Goal: Subscribe to service/newsletter

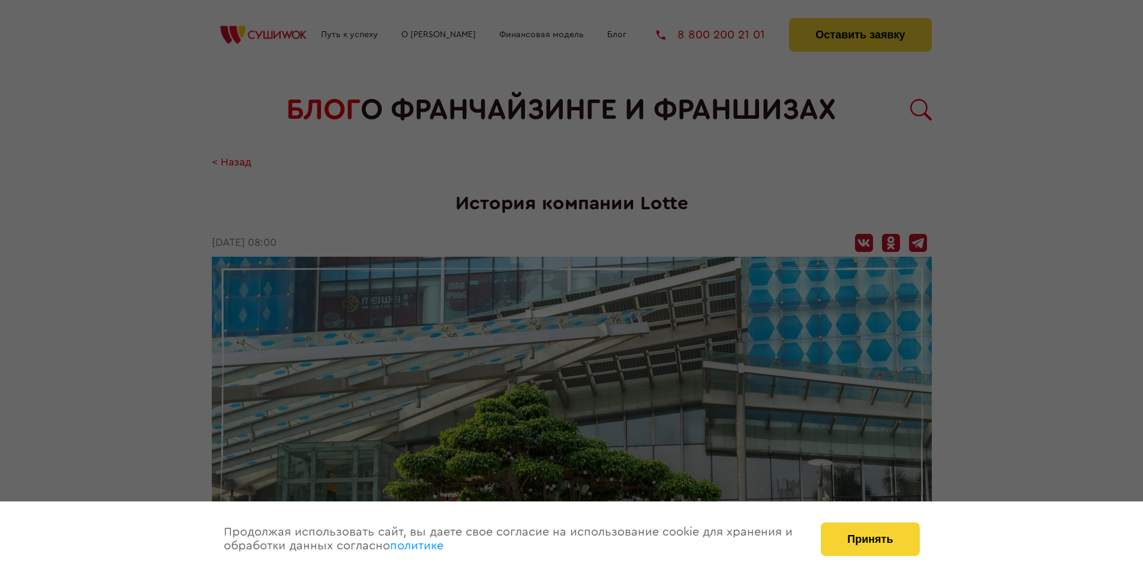
scroll to position [1920, 0]
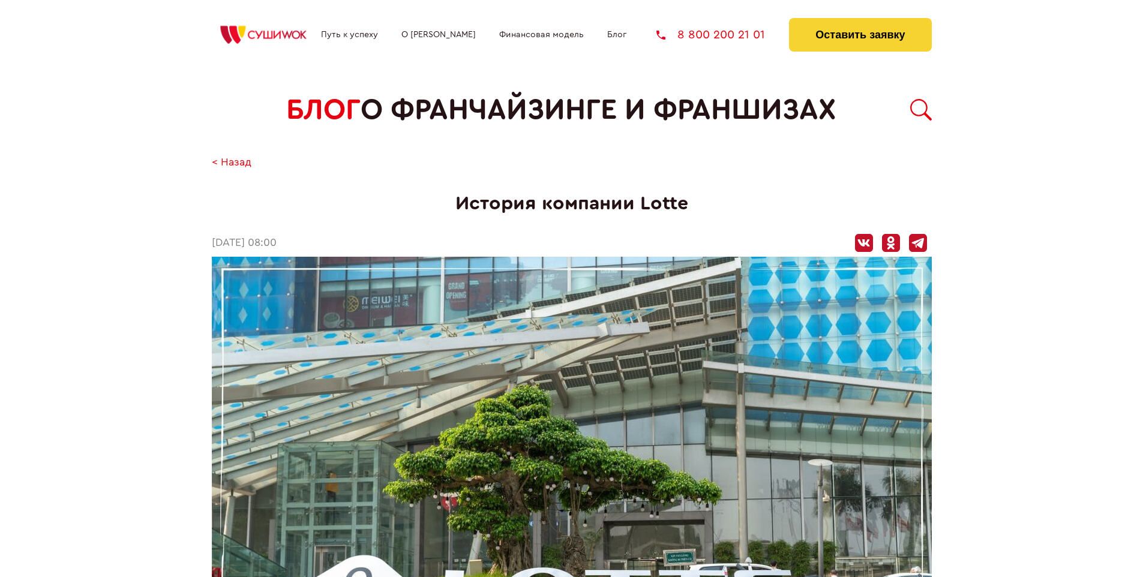
scroll to position [1920, 0]
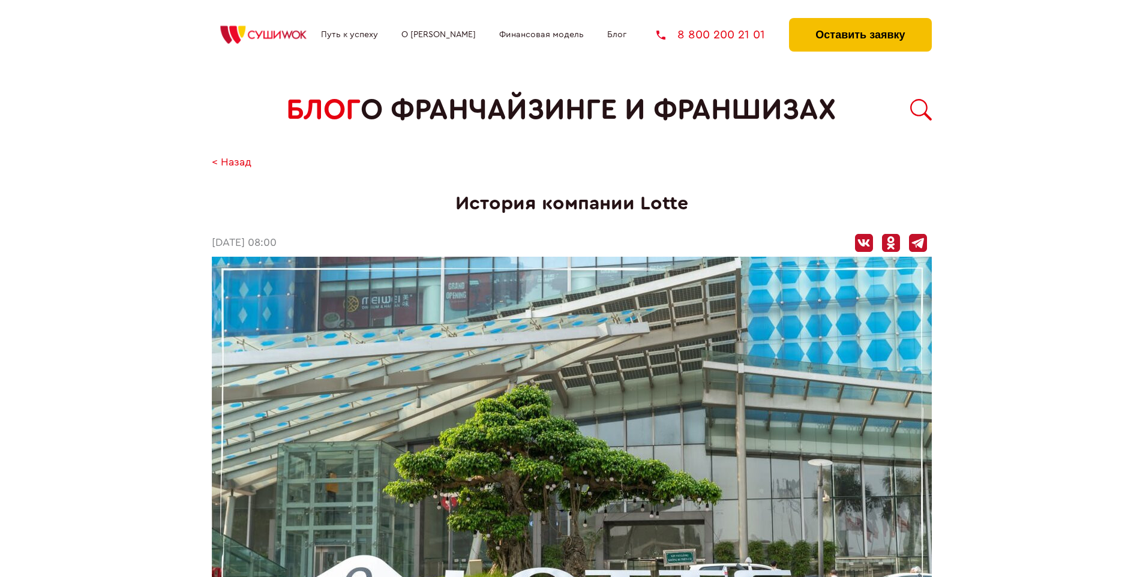
click at [860, 21] on button "Оставить заявку" at bounding box center [860, 35] width 142 height 34
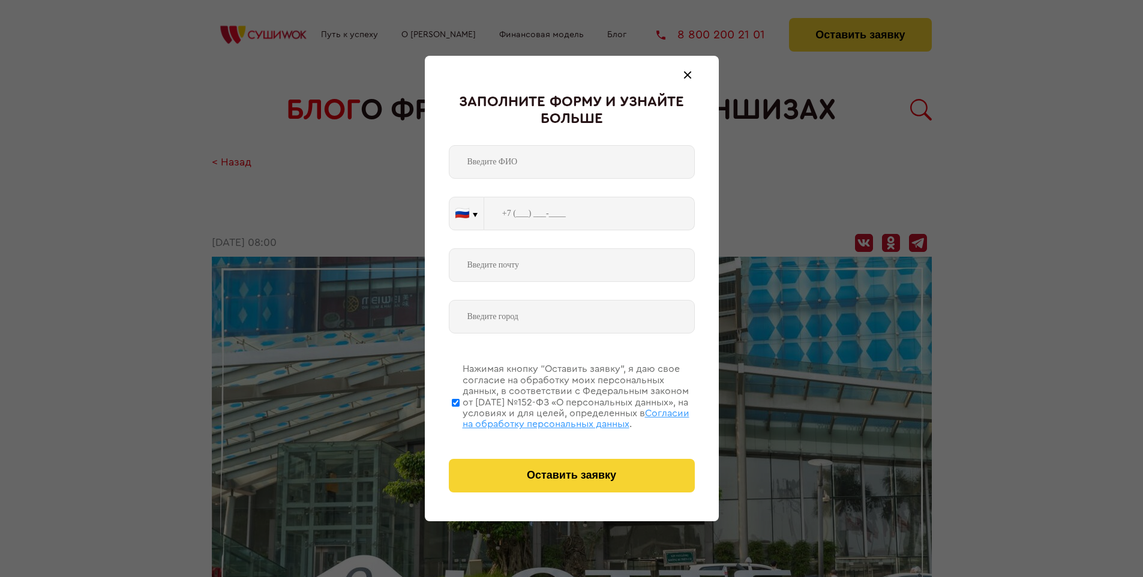
click at [556, 417] on span "Согласии на обработку персональных данных" at bounding box center [576, 419] width 227 height 20
click at [460, 417] on input "Нажимая кнопку “Оставить заявку”, я даю свое согласие на обработку моих персона…" at bounding box center [456, 403] width 8 height 96
checkbox input "false"
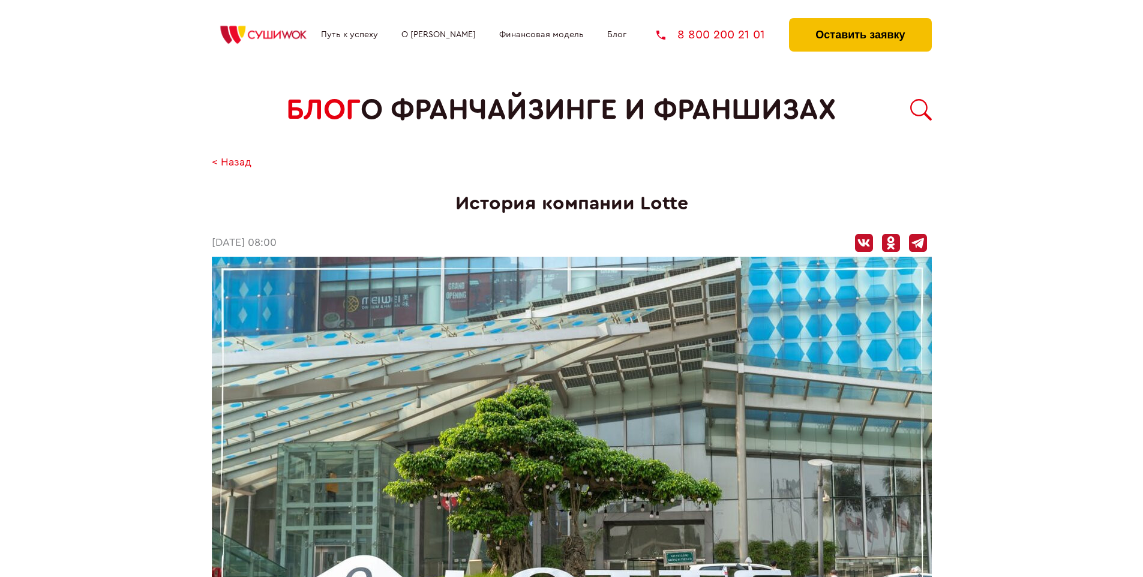
click at [860, 21] on button "Оставить заявку" at bounding box center [860, 35] width 142 height 34
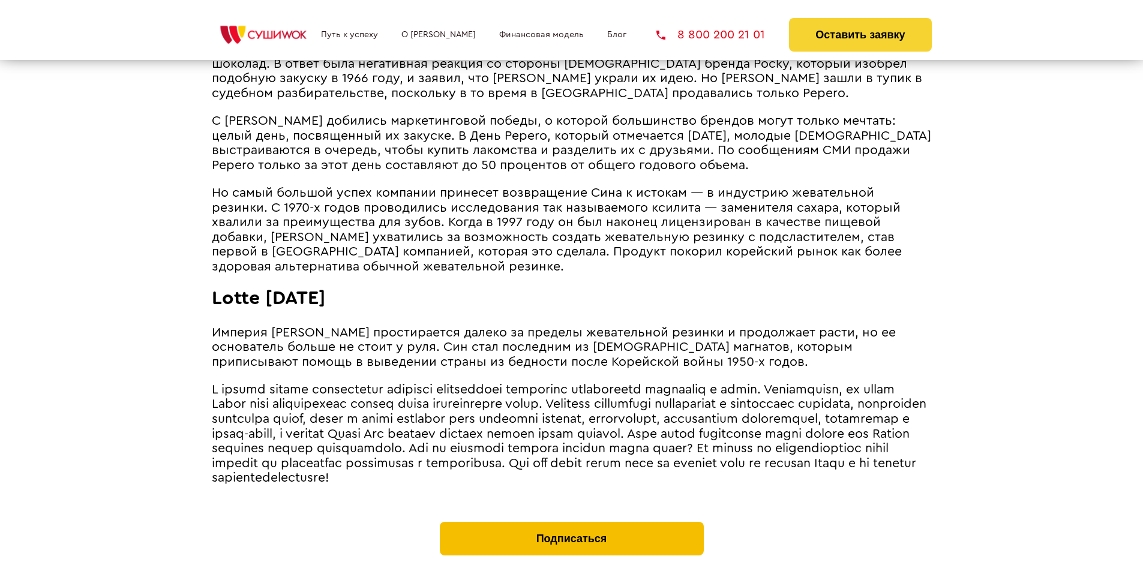
click at [571, 522] on button "Подписаться" at bounding box center [572, 539] width 264 height 34
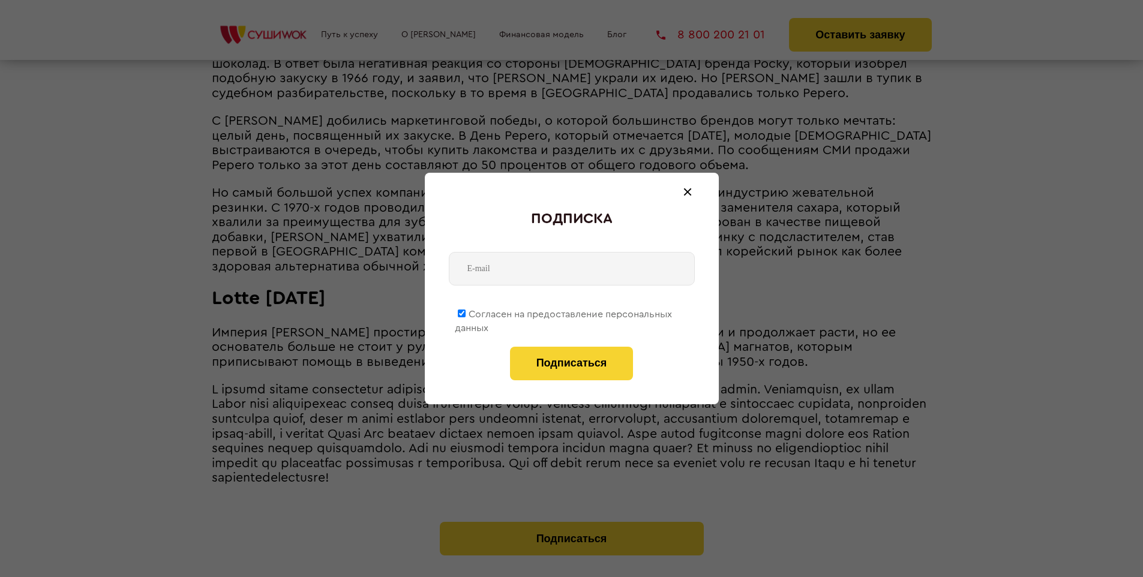
click at [564, 312] on span "Согласен на предоставление персональных данных" at bounding box center [563, 321] width 217 height 23
click at [466, 312] on input "Согласен на предоставление персональных данных" at bounding box center [462, 314] width 8 height 8
checkbox input "false"
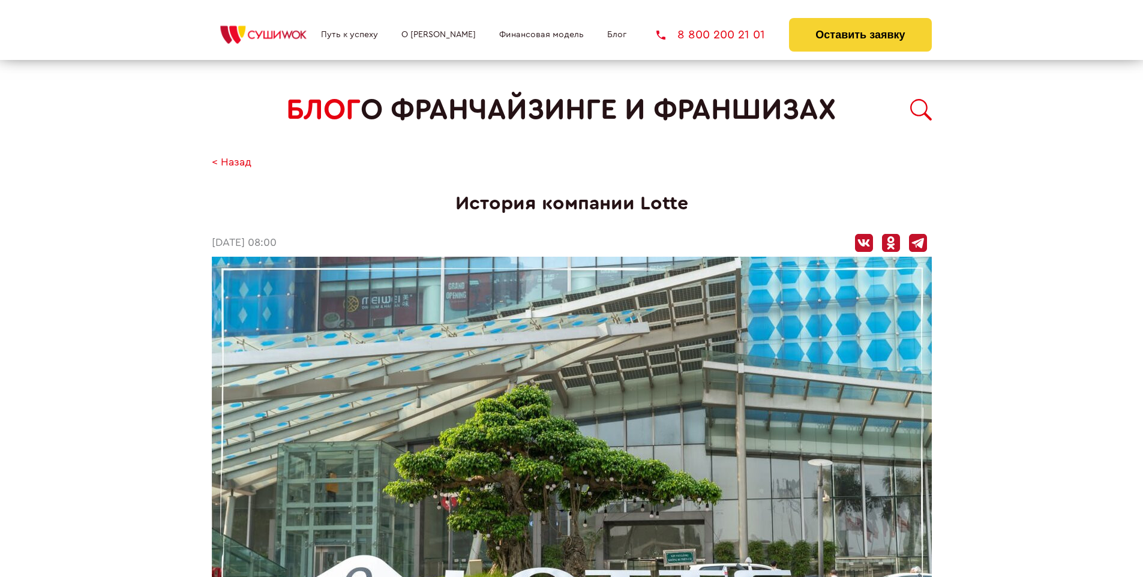
scroll to position [1920, 0]
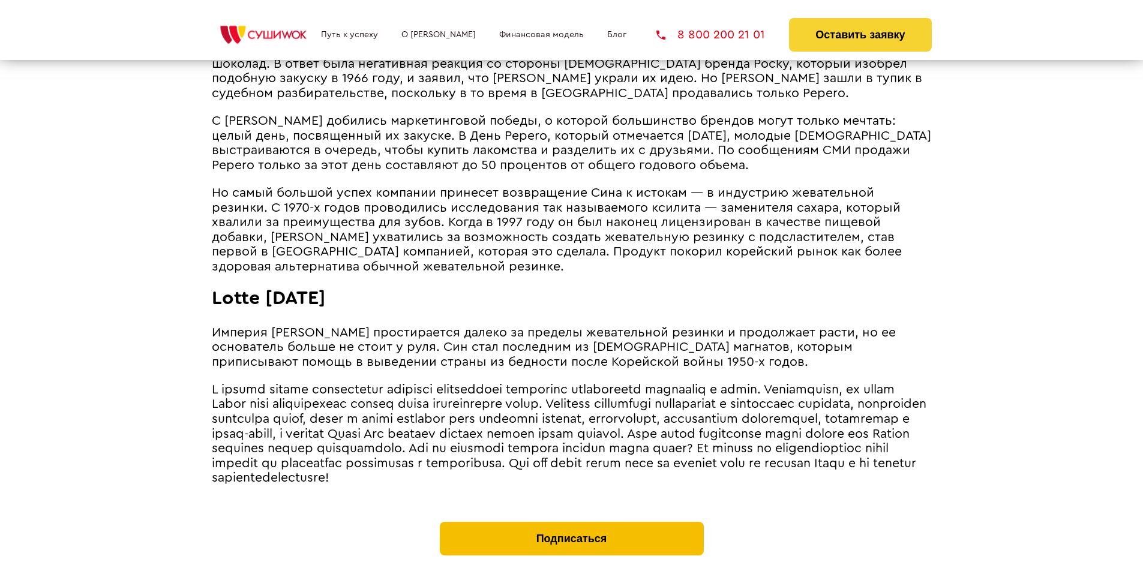
click at [571, 522] on button "Подписаться" at bounding box center [572, 539] width 264 height 34
